Goal: Task Accomplishment & Management: Manage account settings

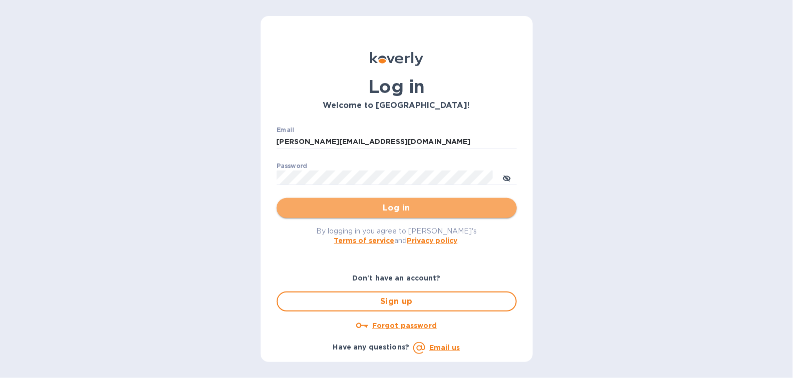
click at [413, 210] on span "Log in" at bounding box center [397, 208] width 224 height 12
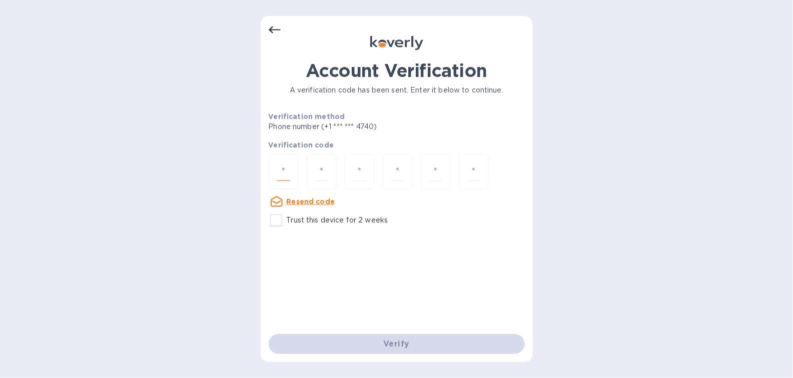
click at [286, 167] on input "number" at bounding box center [283, 172] width 13 height 19
type input "7"
type input "8"
type input "0"
type input "5"
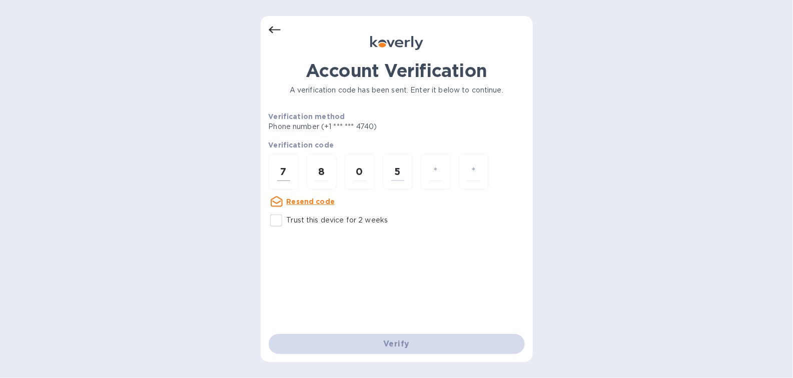
type input "0"
type input "9"
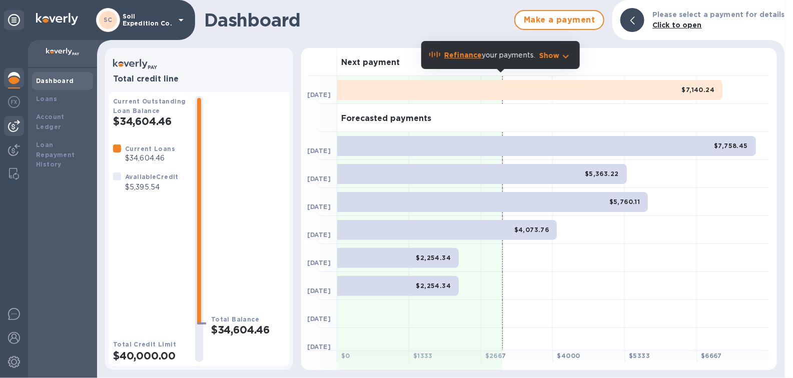
click at [20, 131] on img at bounding box center [14, 126] width 12 height 12
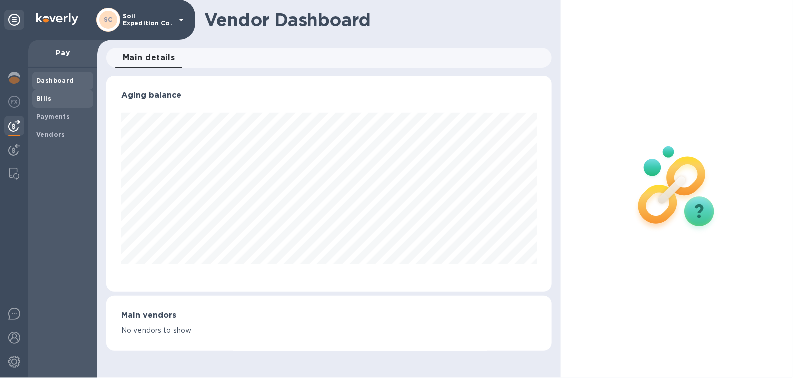
scroll to position [216, 446]
click at [47, 103] on span "Bills" at bounding box center [43, 99] width 15 height 10
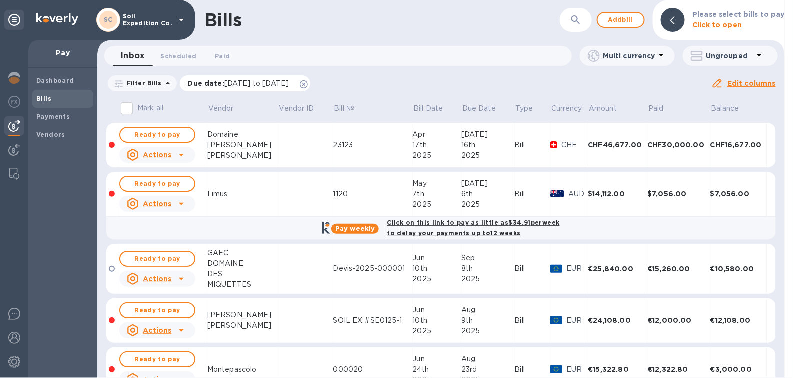
click at [308, 81] on icon at bounding box center [304, 85] width 8 height 8
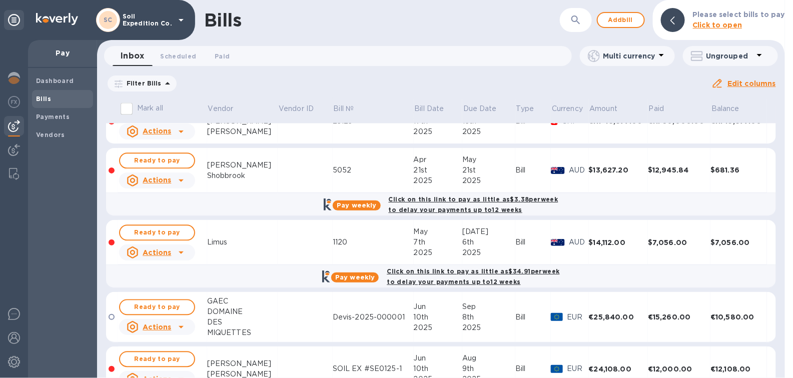
scroll to position [725, 0]
